Goal: Task Accomplishment & Management: Complete application form

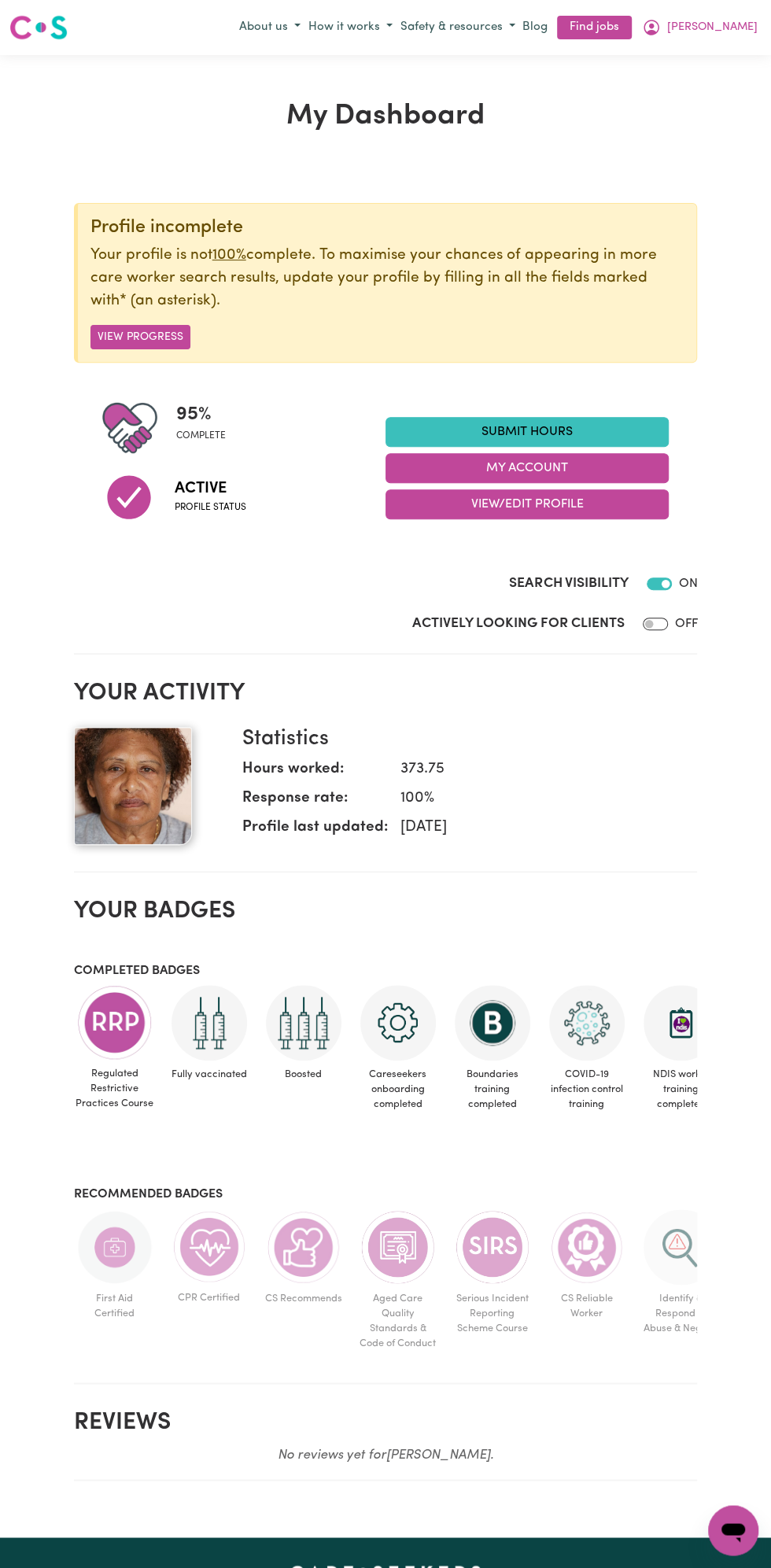
click at [544, 431] on link "Submit Hours" at bounding box center [527, 431] width 284 height 30
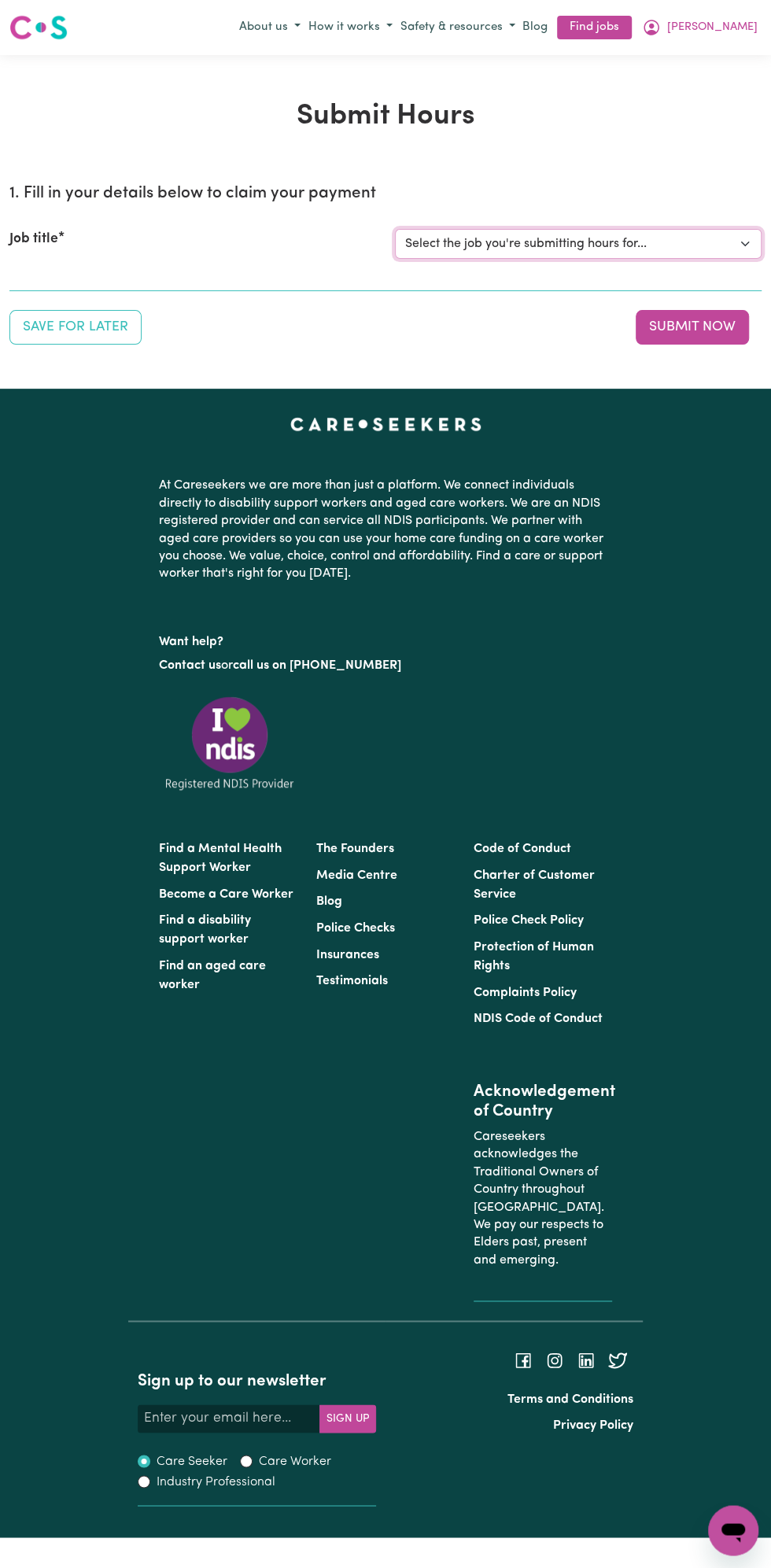
click at [550, 251] on select "Select the job you're submitting hours for... [Vartouhie ([PERSON_NAME]) [PERSO…" at bounding box center [578, 243] width 366 height 30
select select "13810"
click at [395, 229] on select "Select the job you're submitting hours for... [Vartouhie ([PERSON_NAME]) [PERSO…" at bounding box center [578, 243] width 366 height 30
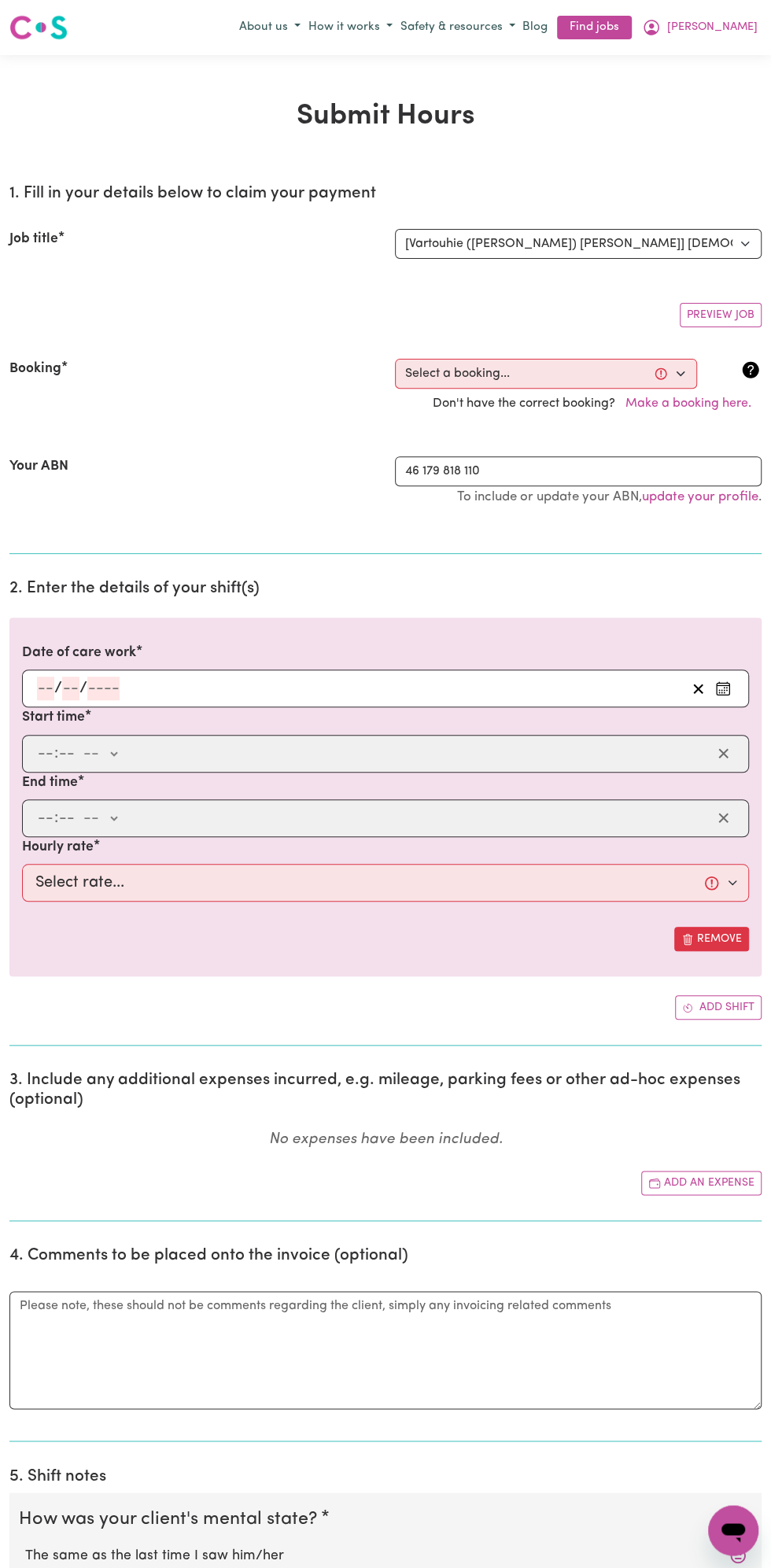
click at [103, 677] on input "number" at bounding box center [104, 688] width 32 height 23
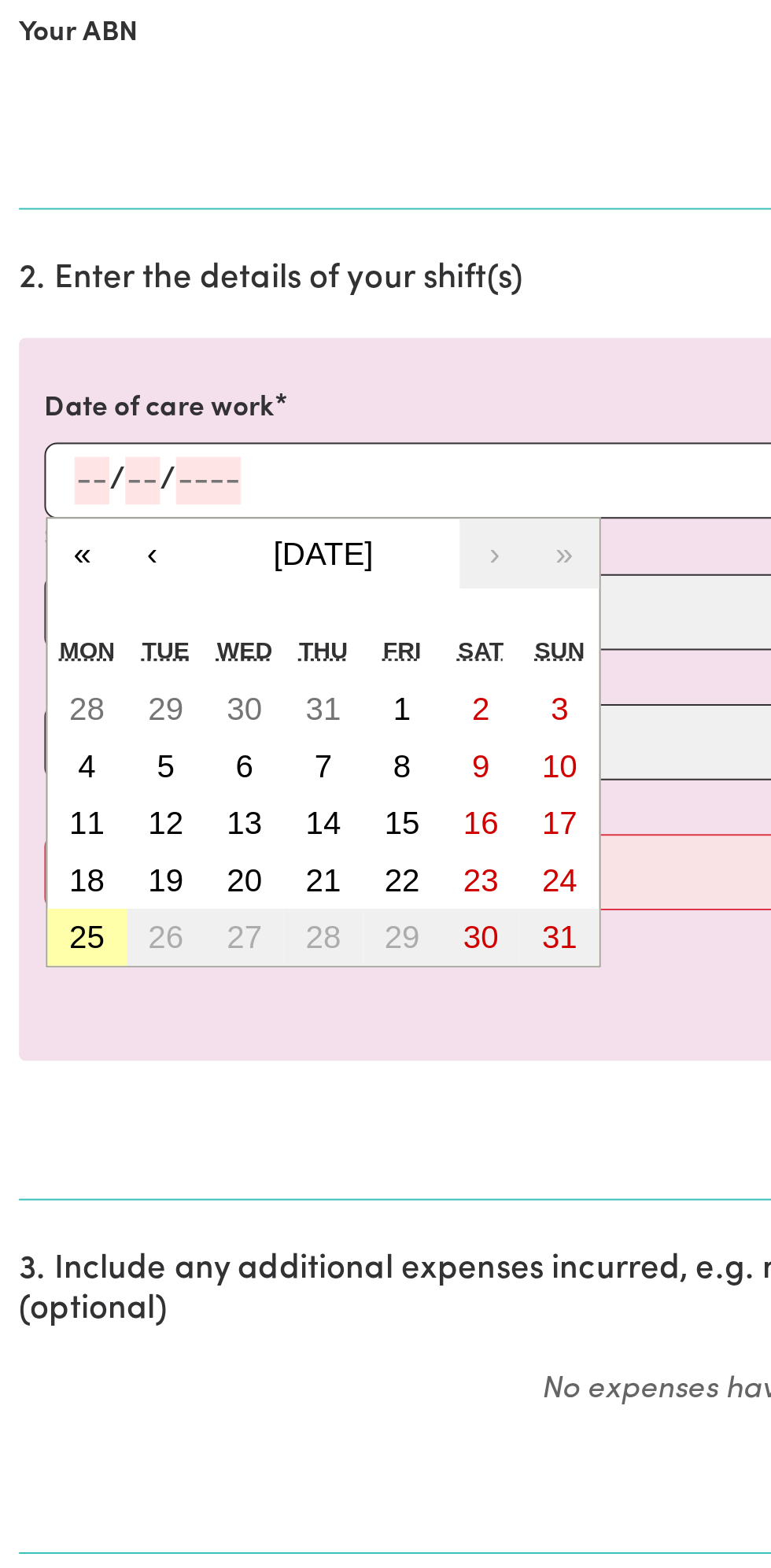
click at [54, 913] on button "25" at bounding box center [43, 914] width 39 height 28
type input "[DATE]"
type input "25"
type input "8"
type input "2025"
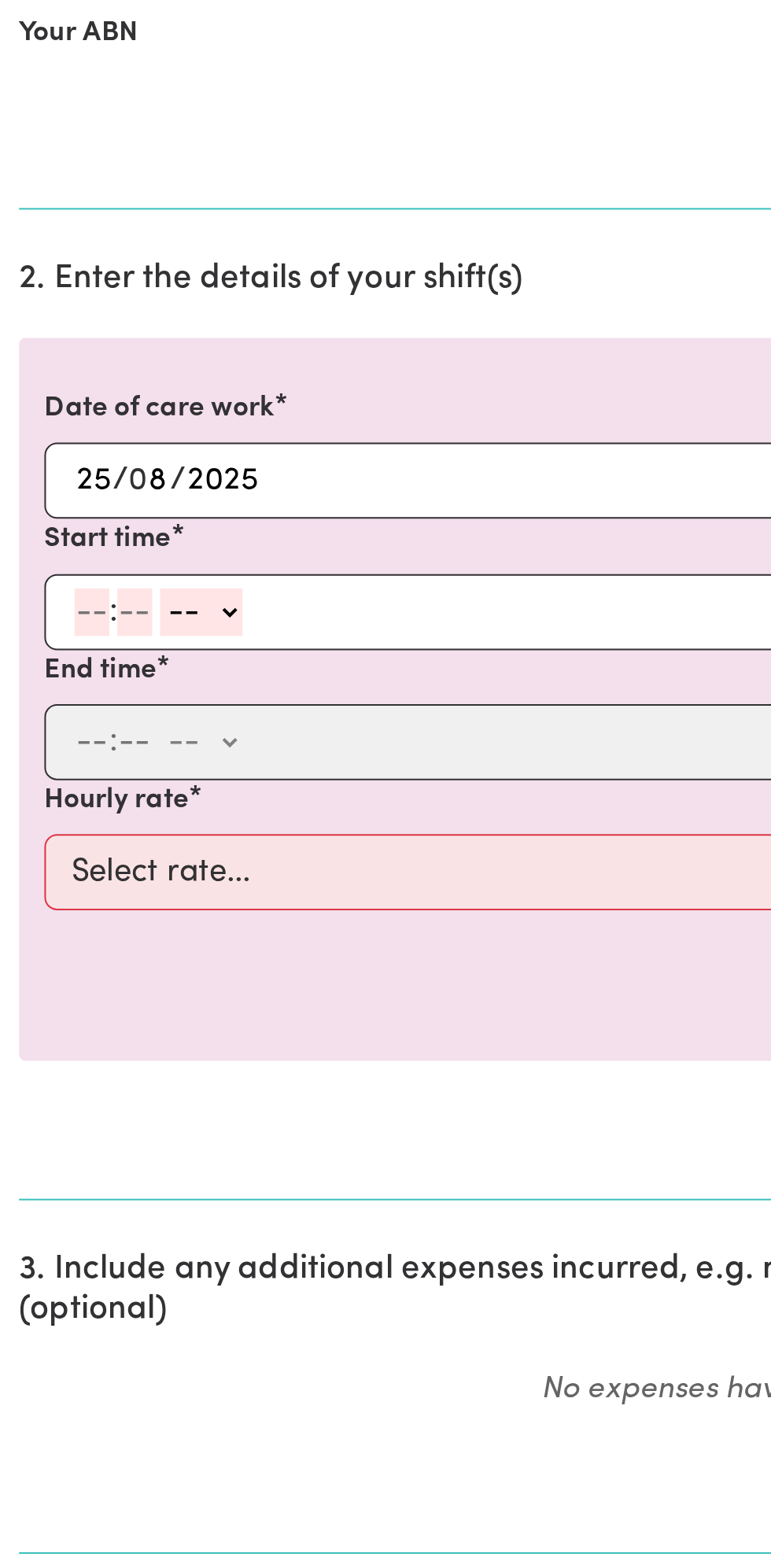
click at [48, 749] on input "number" at bounding box center [46, 753] width 18 height 23
type input "12"
type input "0"
click at [141, 755] on div "12 : 0 0 -- am pm" at bounding box center [373, 753] width 675 height 23
click at [98, 758] on select "-- am pm" at bounding box center [102, 753] width 41 height 23
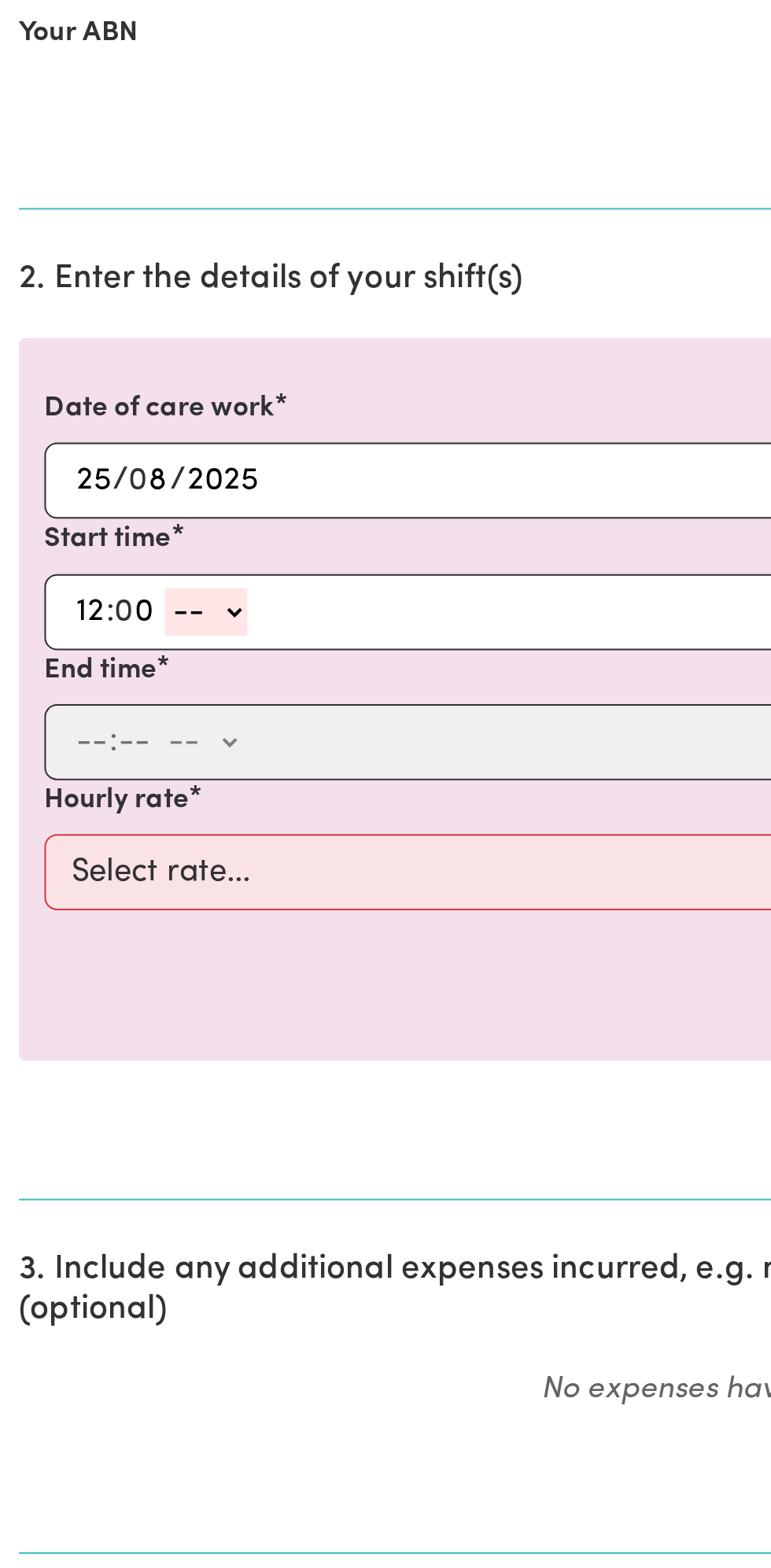
select select "pm"
click at [82, 742] on select "-- am pm" at bounding box center [102, 753] width 41 height 23
type input "12:00"
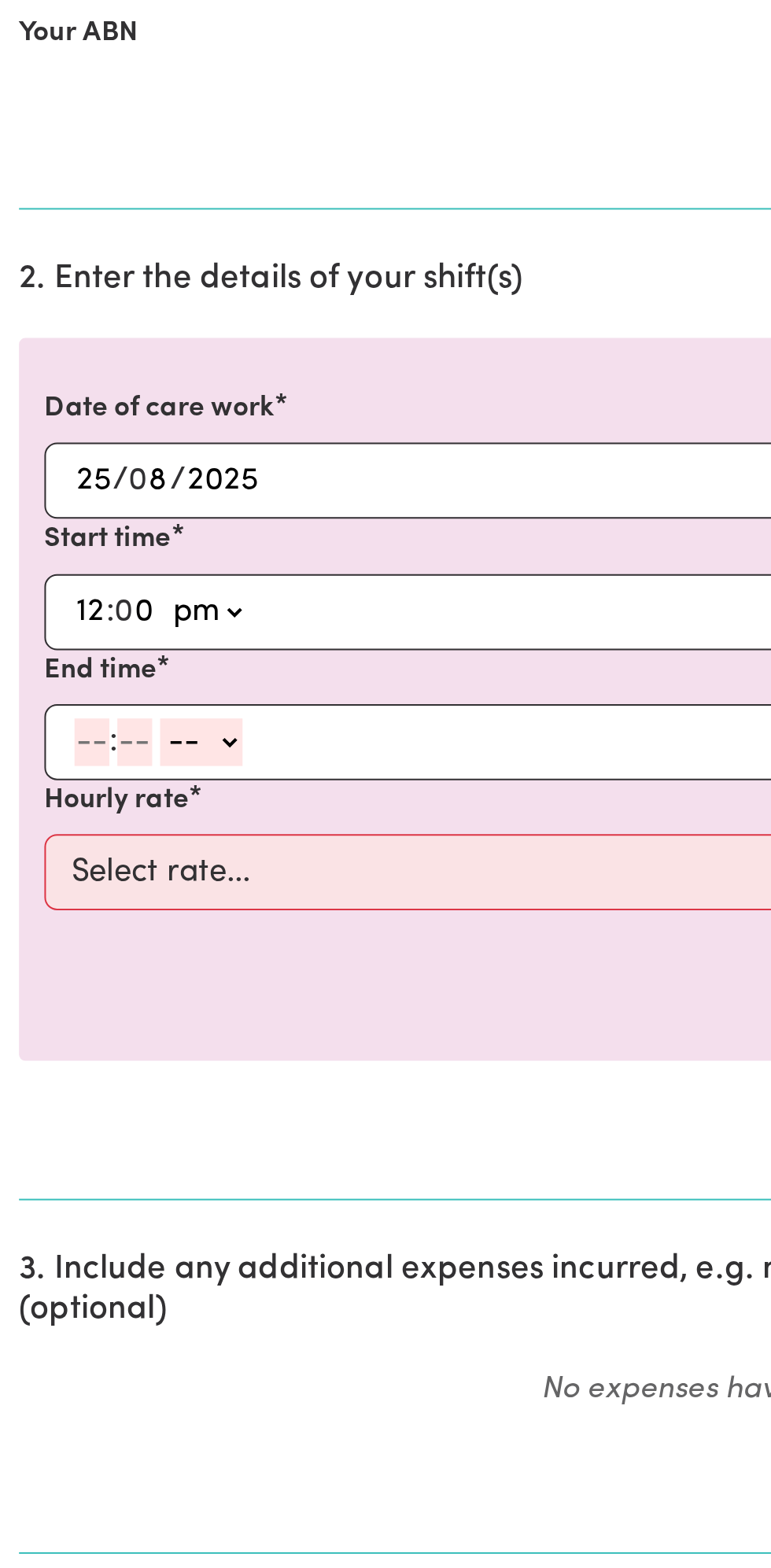
click at [40, 818] on input "number" at bounding box center [46, 818] width 18 height 23
type input "1"
click at [63, 816] on input "number" at bounding box center [60, 818] width 18 height 23
type input "0"
click at [116, 815] on select "-- am pm" at bounding box center [96, 818] width 41 height 23
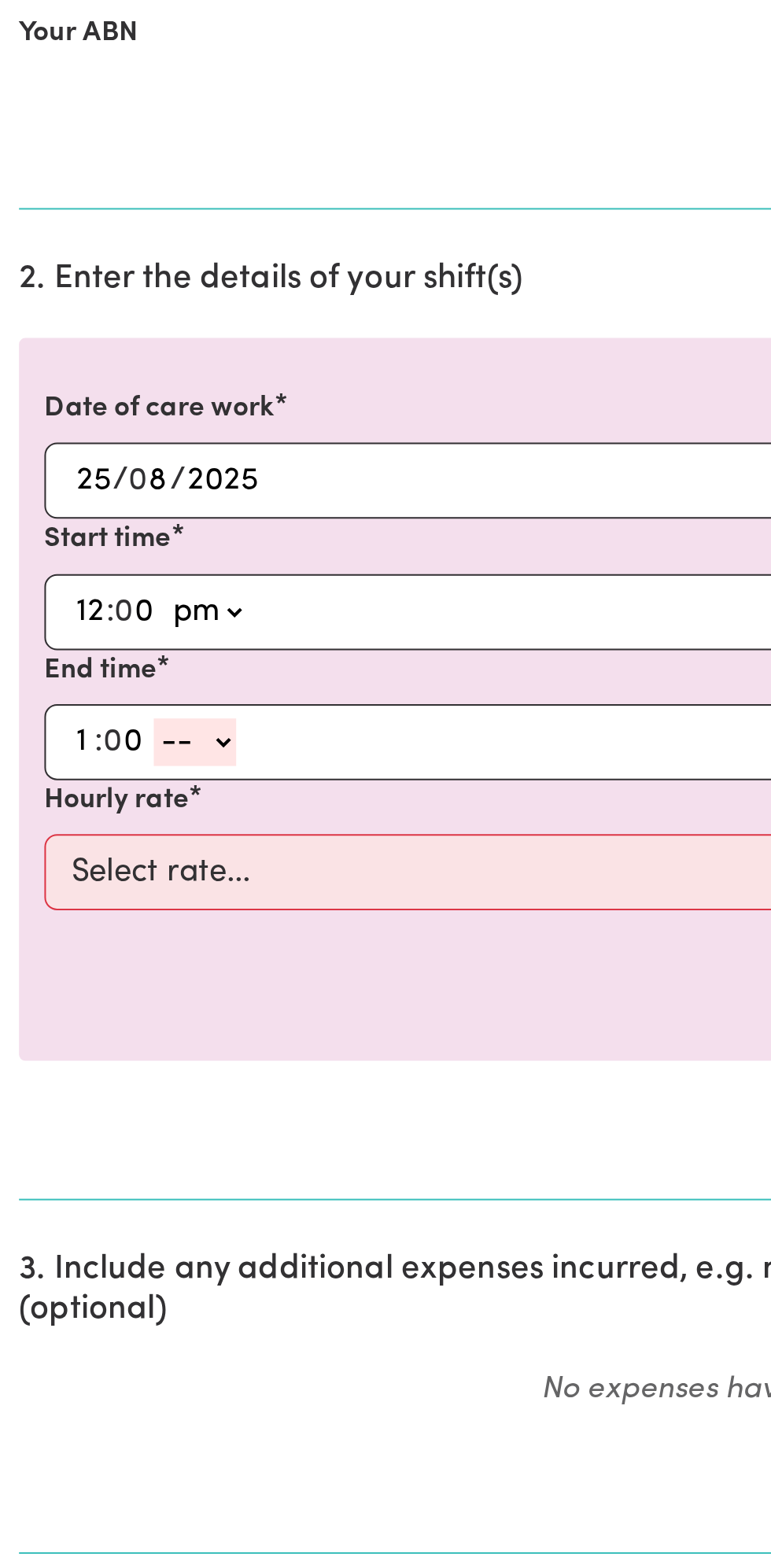
select select "pm"
click at [76, 806] on select "-- am pm" at bounding box center [96, 818] width 41 height 23
type input "13:00"
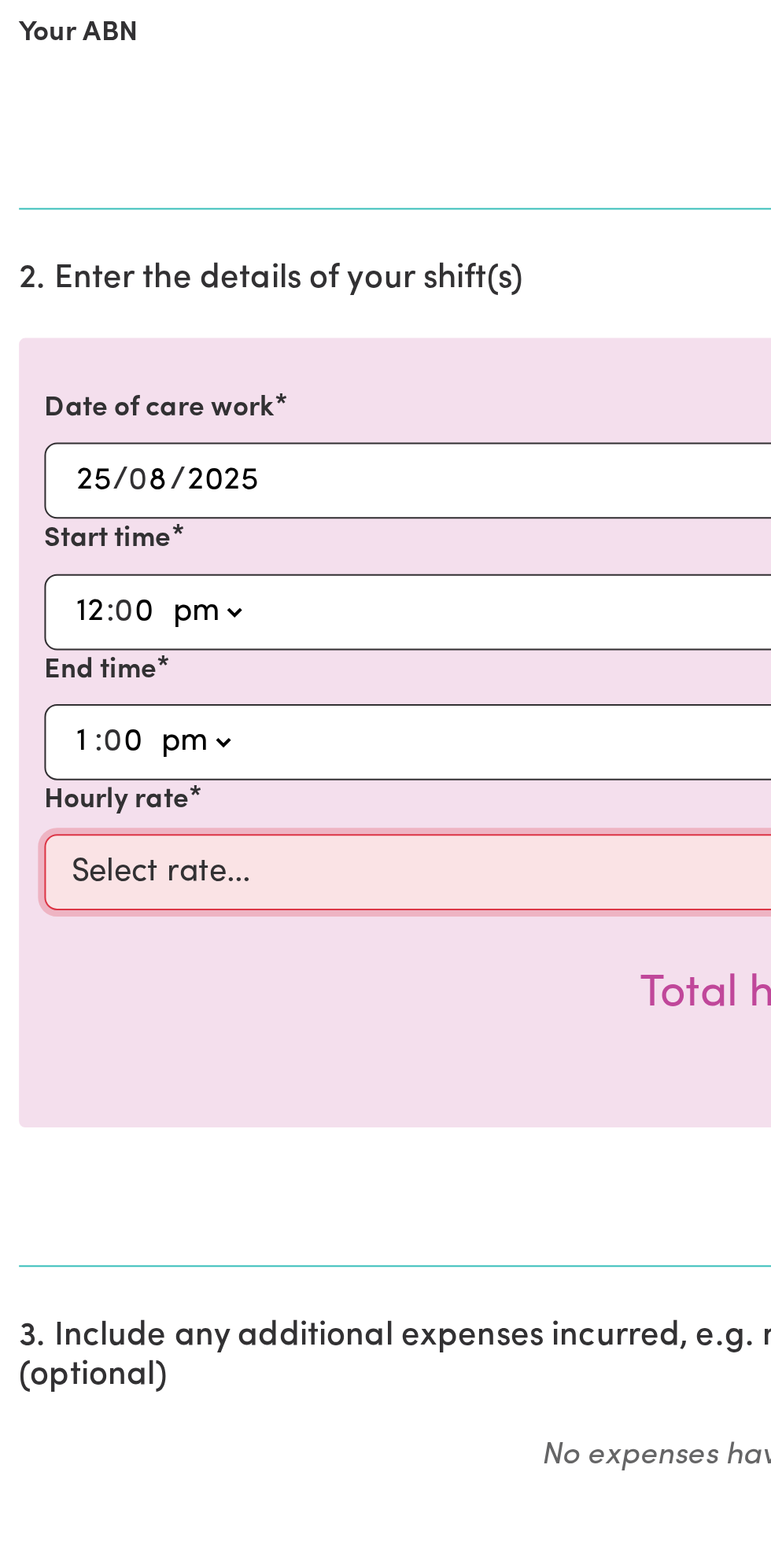
click at [243, 888] on select "Select rate... $49.00 (Weekday) $60.00 ([DATE])" at bounding box center [385, 882] width 727 height 38
select select "49-Weekday"
click at [22, 864] on select "Select rate... $49.00 (Weekday) $60.00 ([DATE])" at bounding box center [385, 882] width 727 height 38
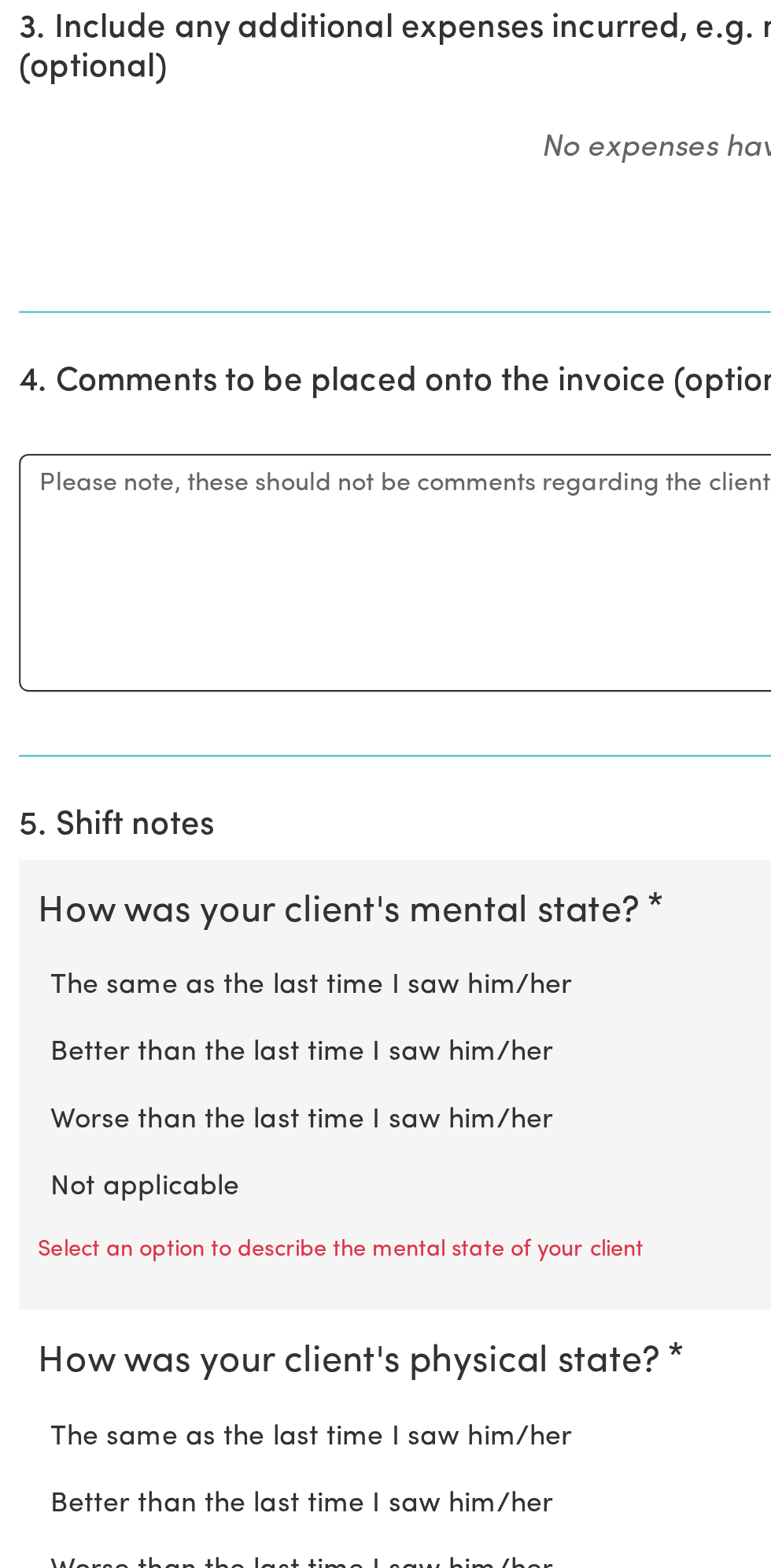
scroll to position [316, 0]
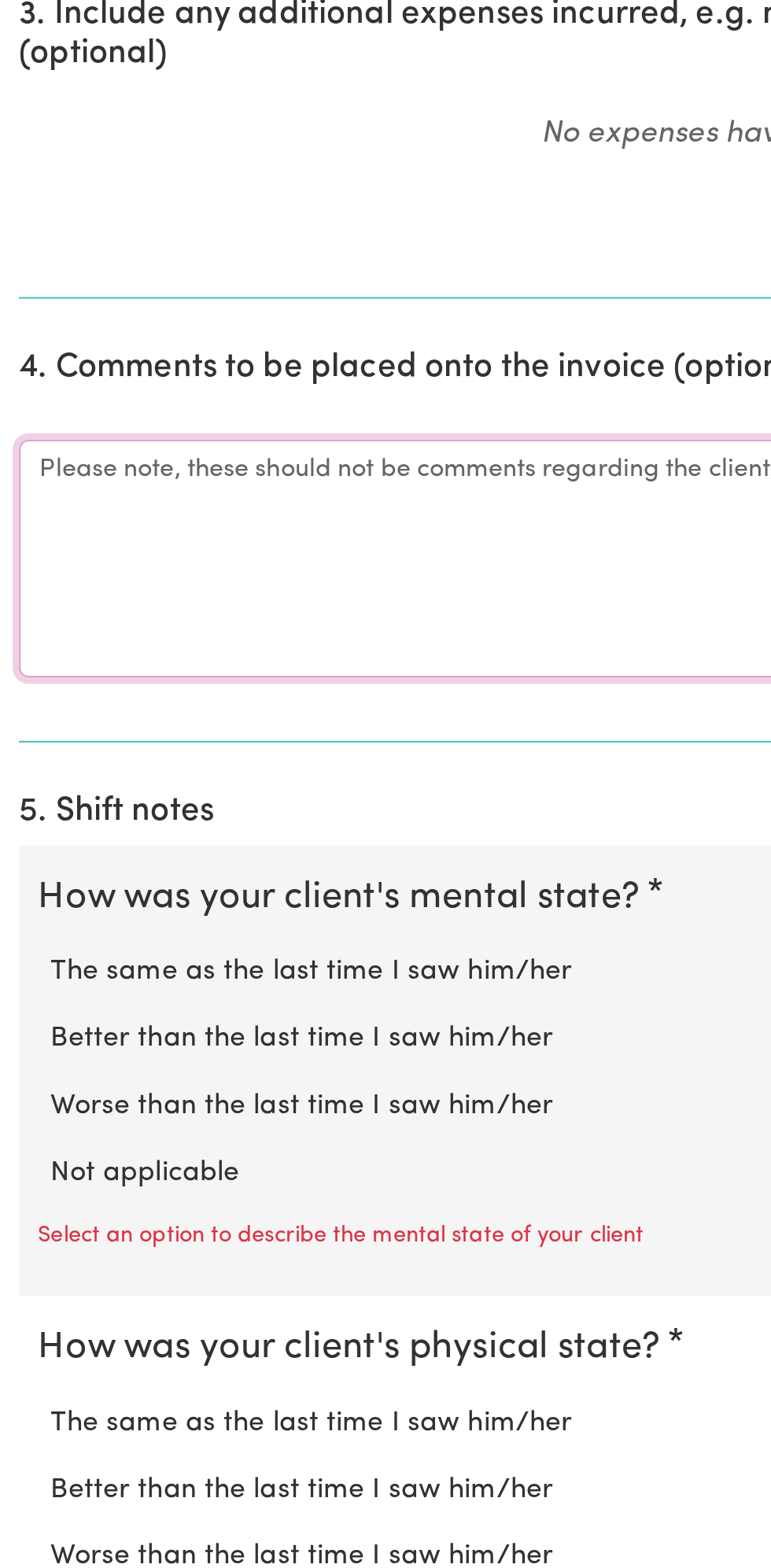
click at [89, 1070] on textarea "Comments" at bounding box center [386, 1067] width 752 height 118
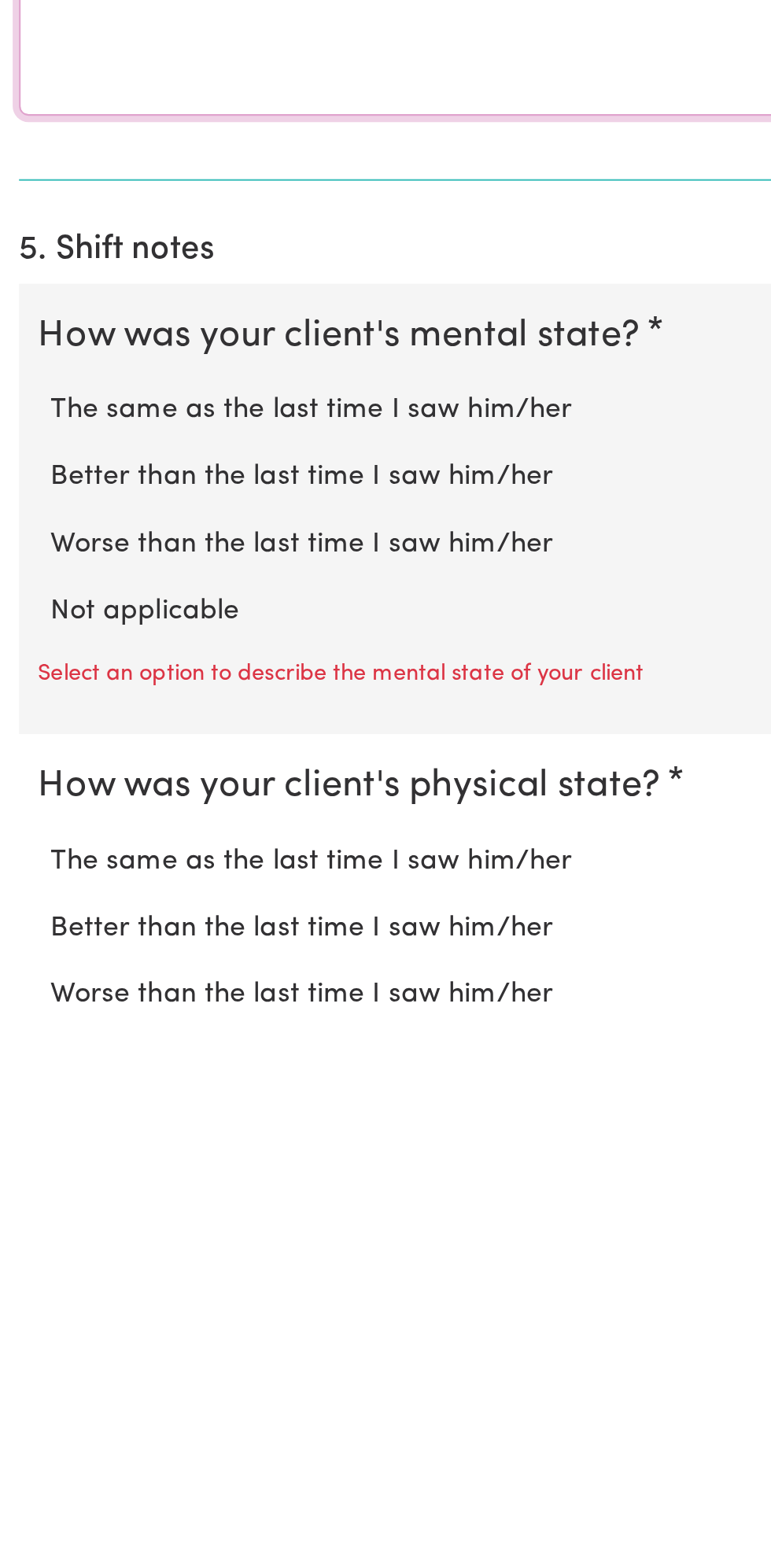
type textarea "All good"
click at [92, 1367] on label "Not applicable" at bounding box center [385, 1371] width 720 height 20
click at [25, 1362] on input "Not applicable" at bounding box center [24, 1361] width 1 height 1
radio input "true"
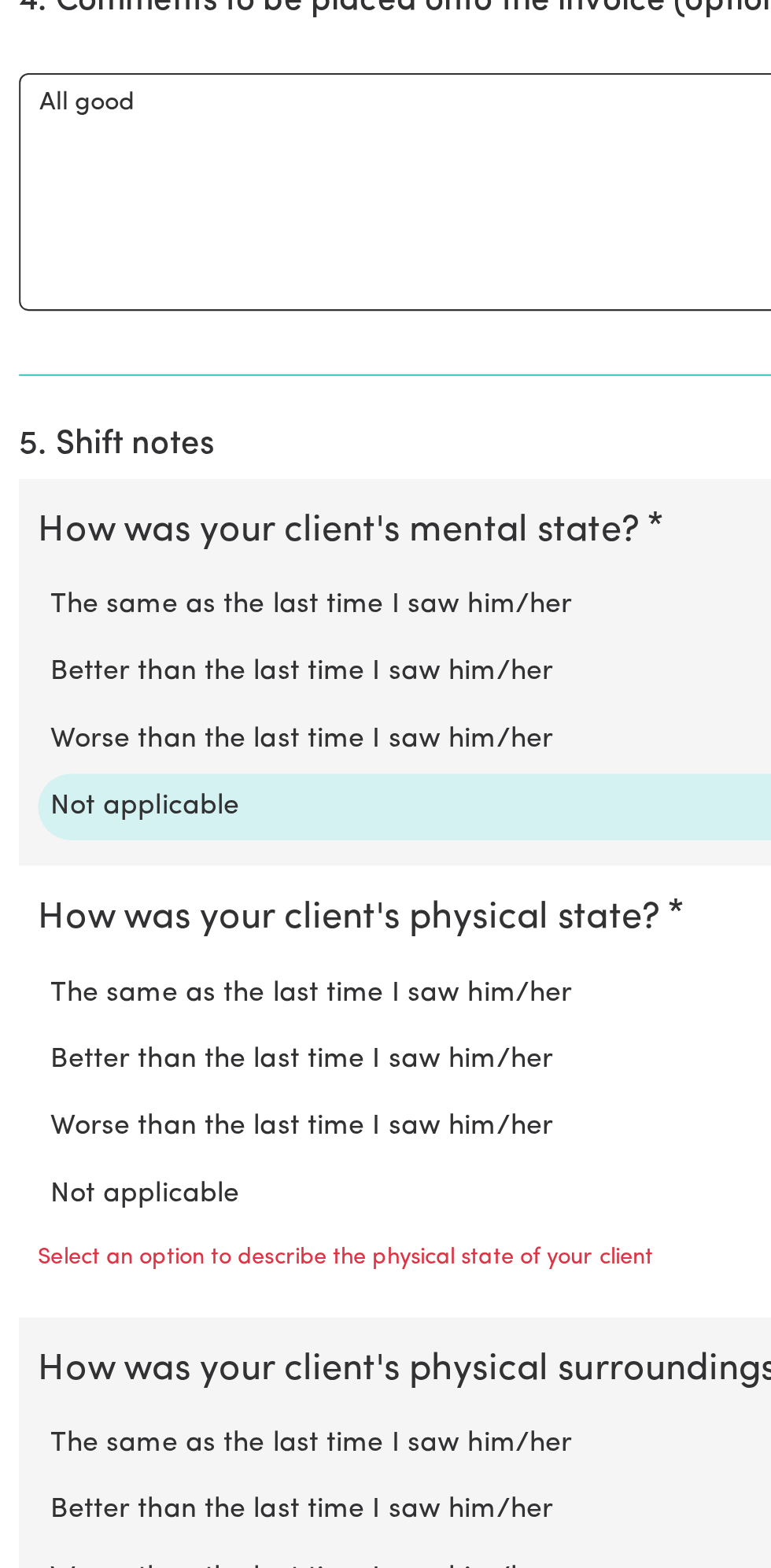
scroll to position [500, 0]
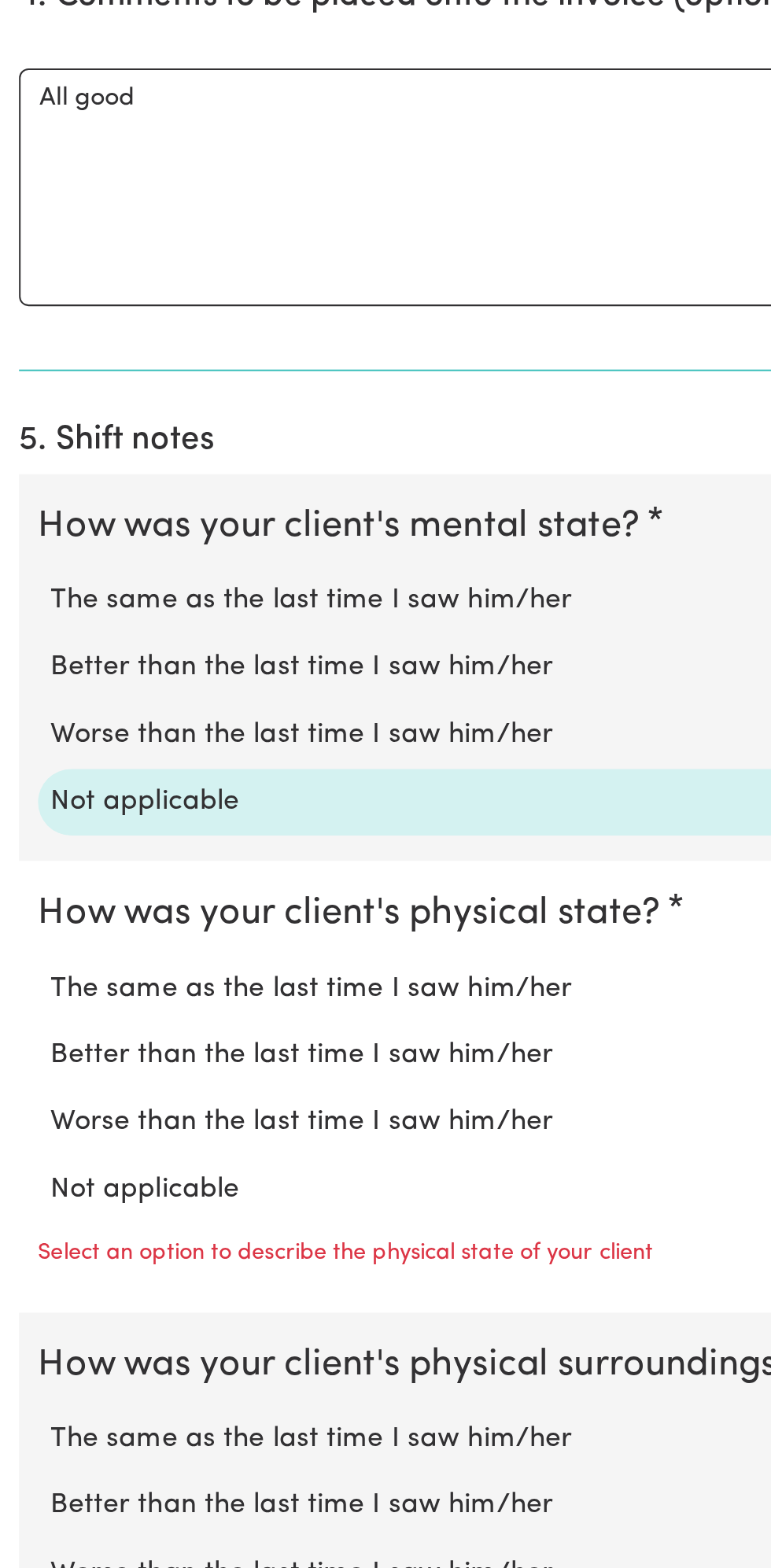
click at [104, 1375] on label "Not applicable" at bounding box center [385, 1380] width 720 height 20
click at [25, 1370] on input "Not applicable" at bounding box center [24, 1370] width 1 height 1
radio input "true"
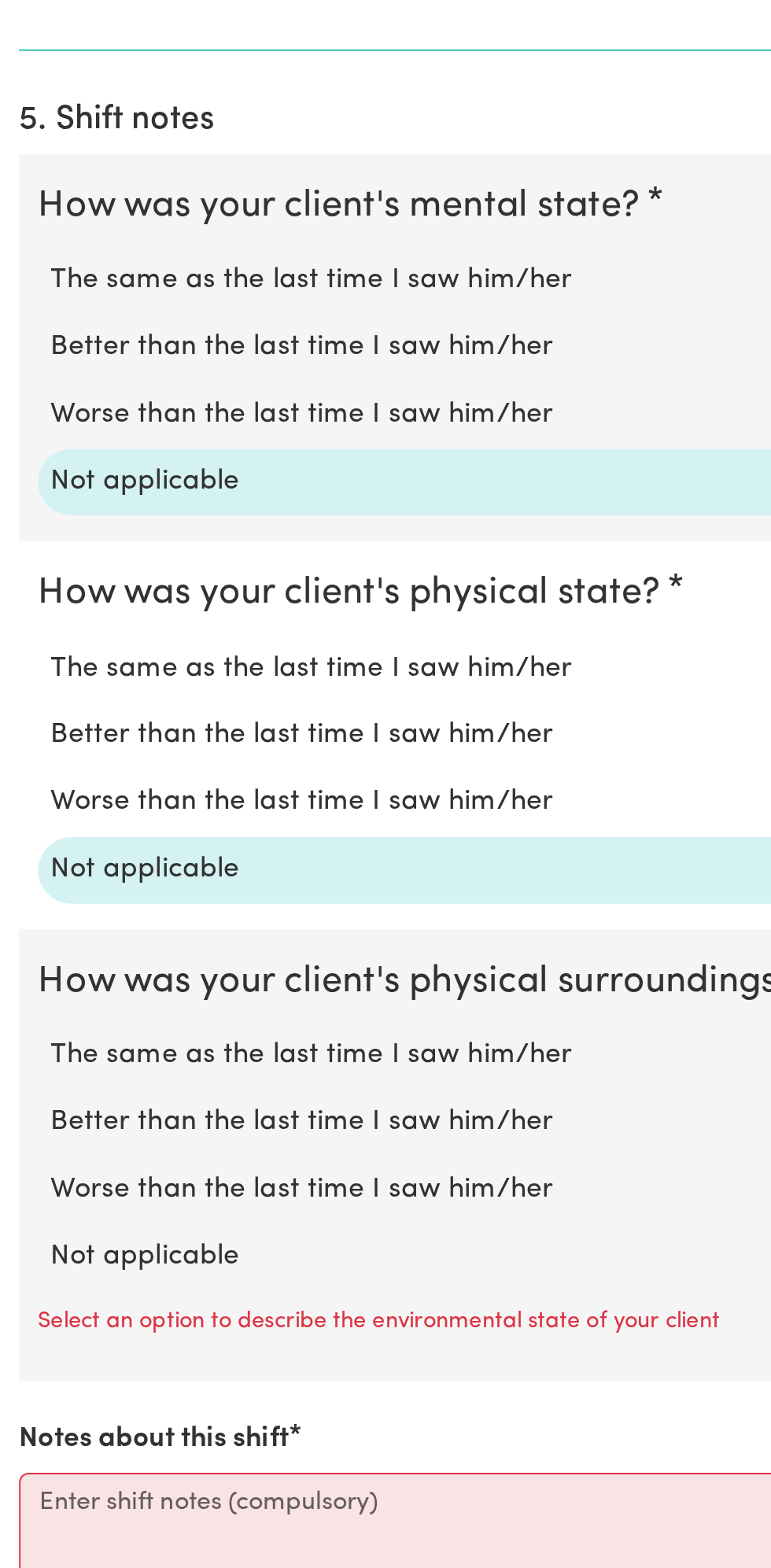
scroll to position [663, 0]
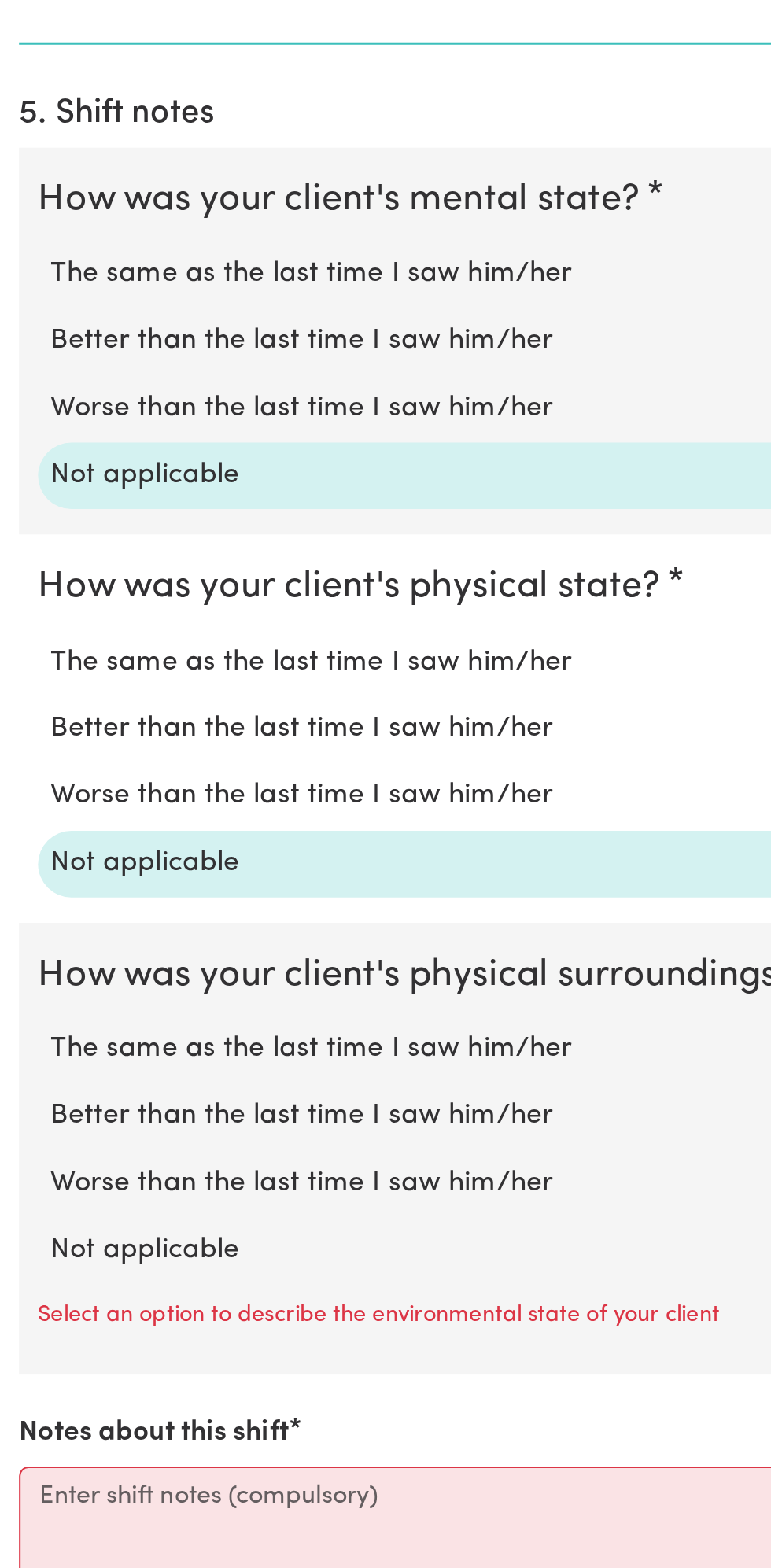
click at [111, 1400] on label "Not applicable" at bounding box center [385, 1410] width 720 height 20
click at [25, 1399] on input "Not applicable" at bounding box center [24, 1399] width 1 height 1
radio input "true"
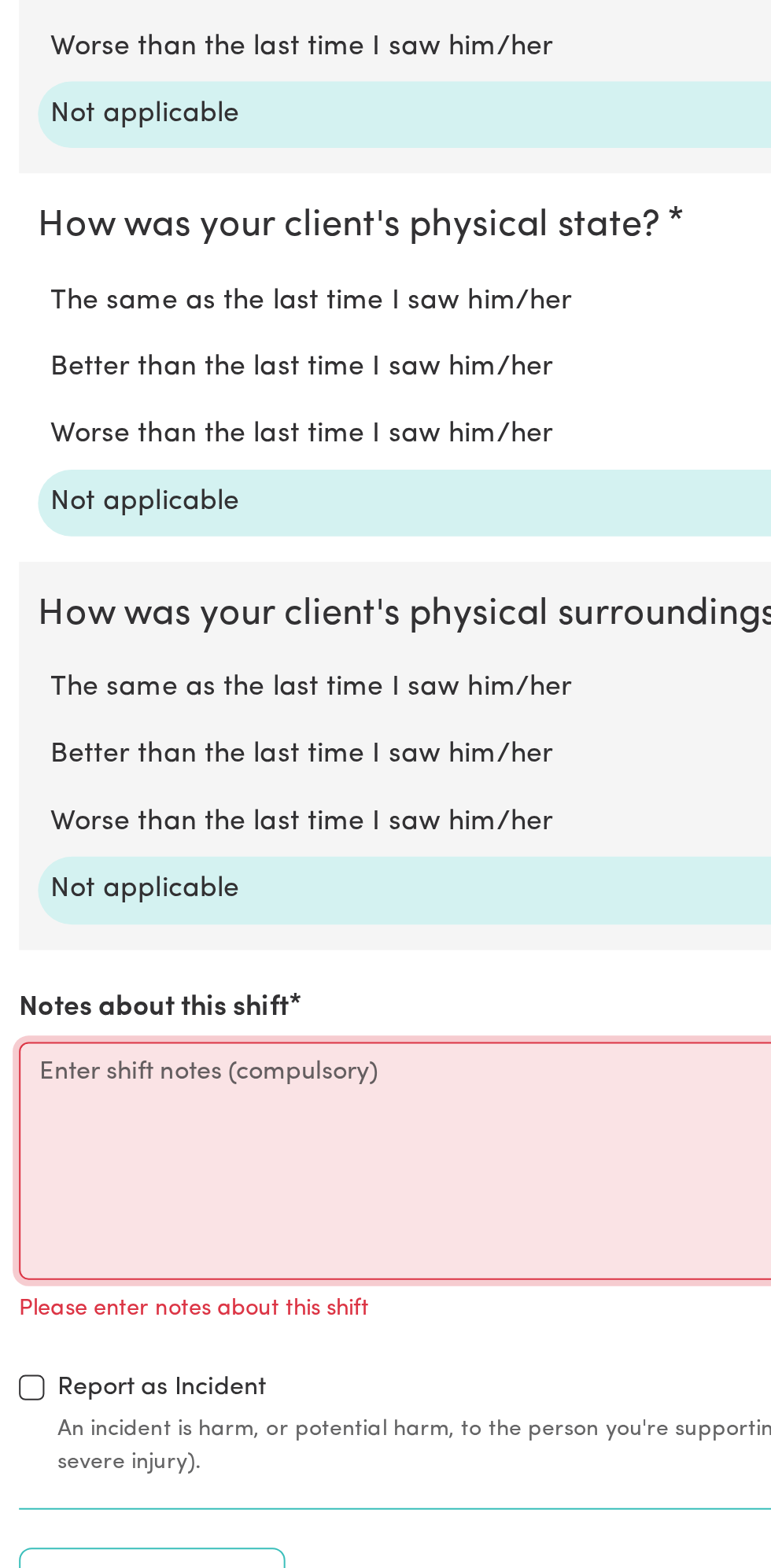
click at [113, 1348] on textarea "Notes about this shift" at bounding box center [386, 1366] width 752 height 118
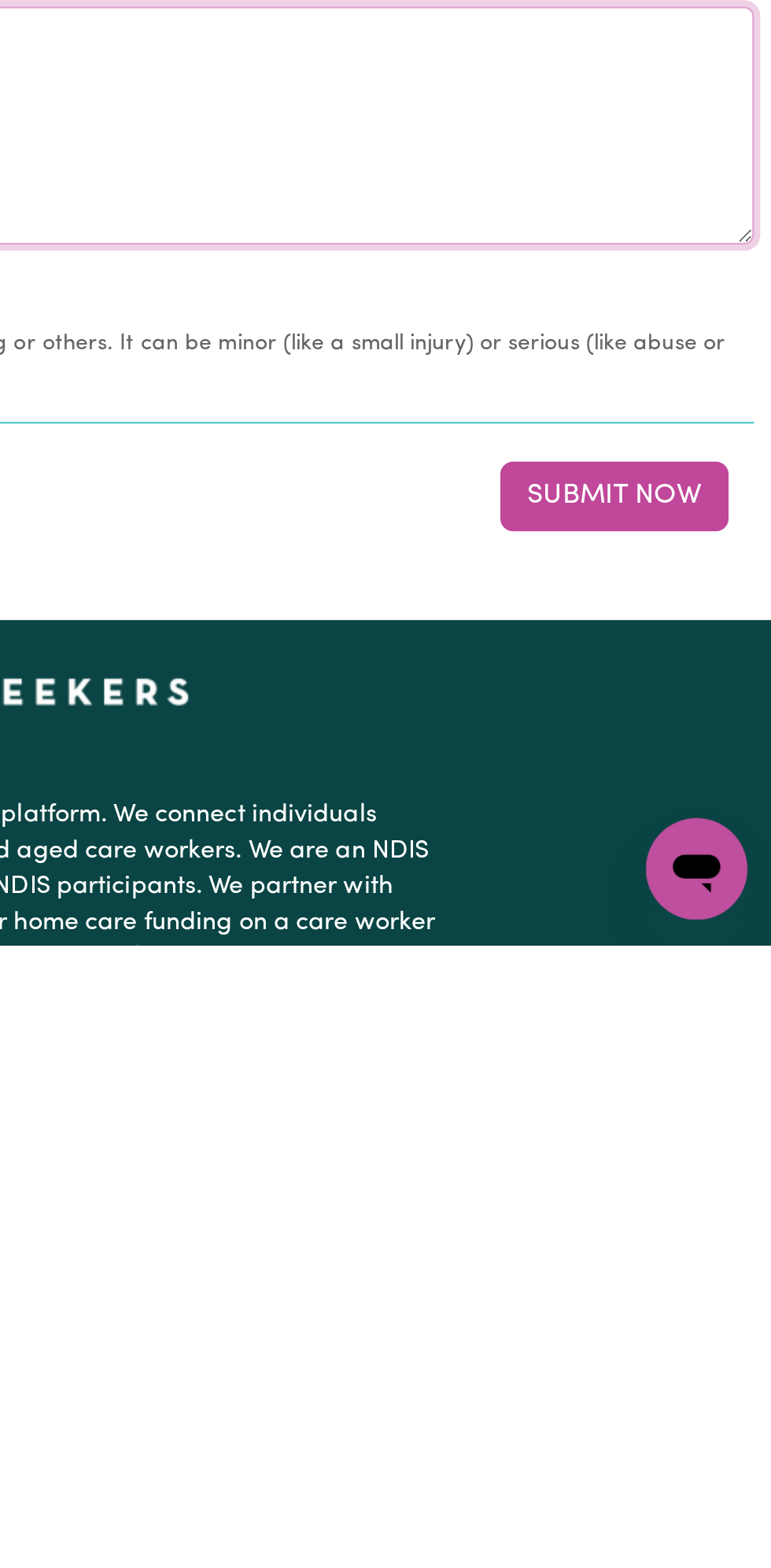
scroll to position [1047, 0]
type textarea "Nothing changes all good"
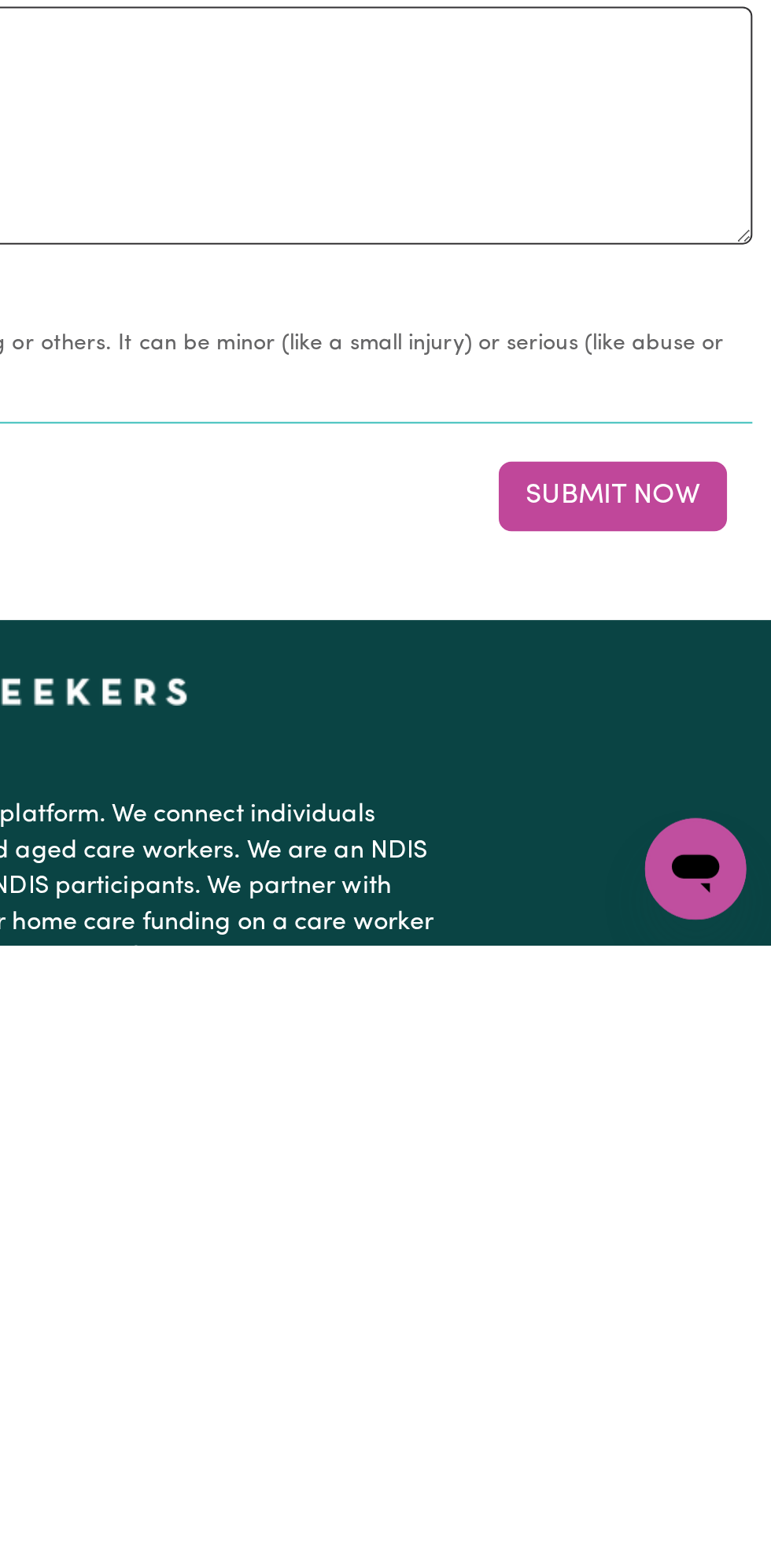
click at [705, 1344] on button "Submit Now" at bounding box center [691, 1345] width 113 height 35
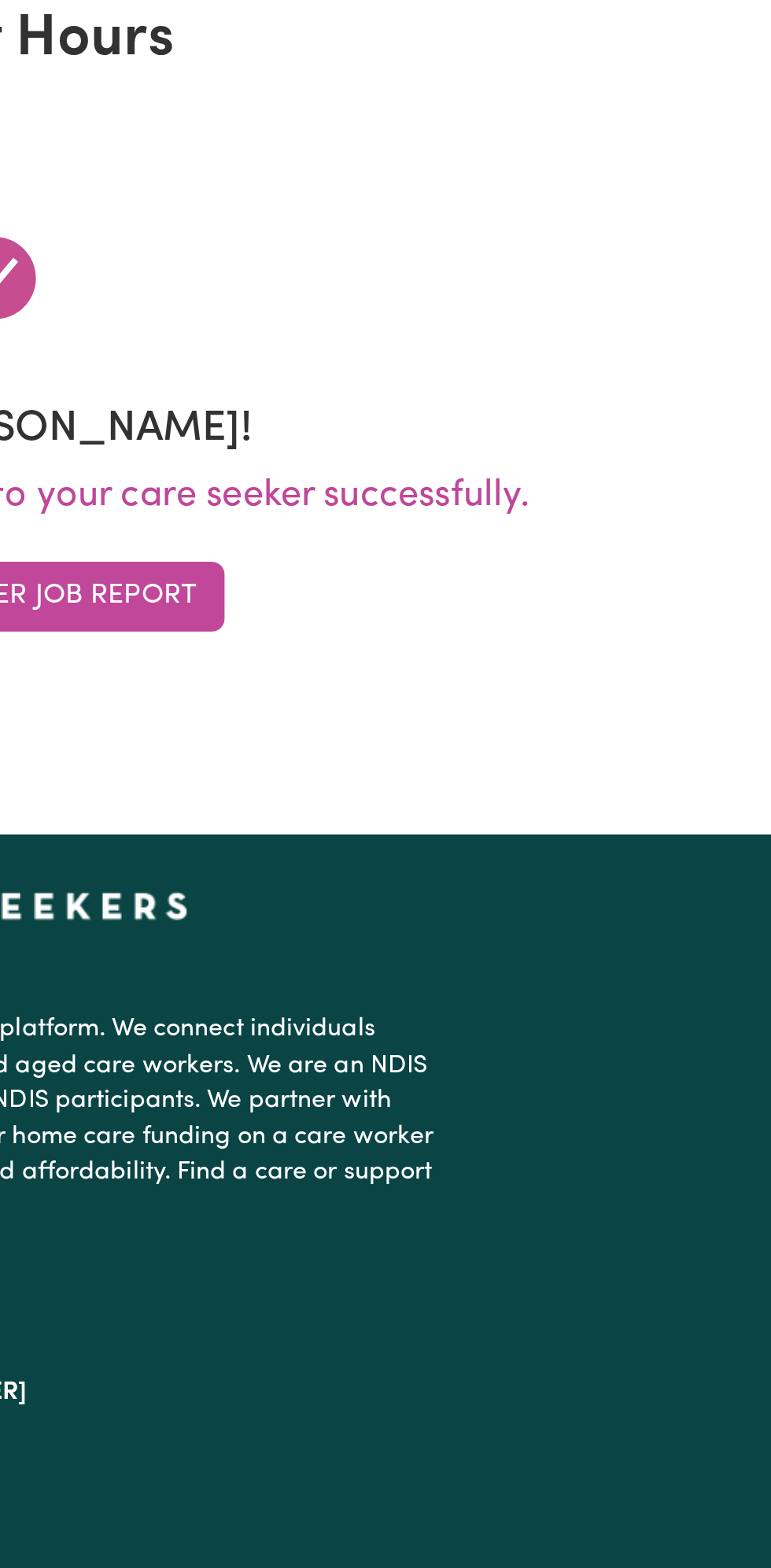
scroll to position [0, 0]
